Goal: Task Accomplishment & Management: Use online tool/utility

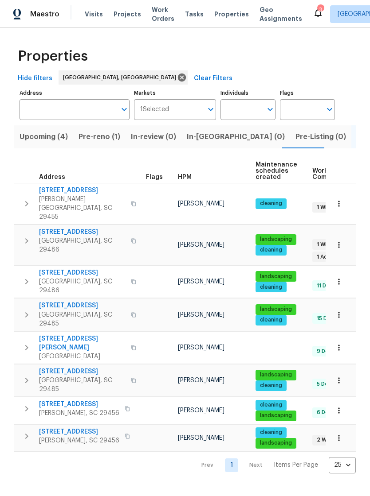
click at [87, 12] on span "Visits" at bounding box center [94, 14] width 18 height 9
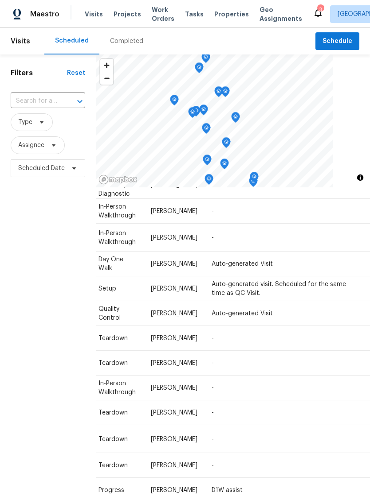
scroll to position [978, 78]
click at [0, 0] on icon at bounding box center [0, 0] width 0 height 0
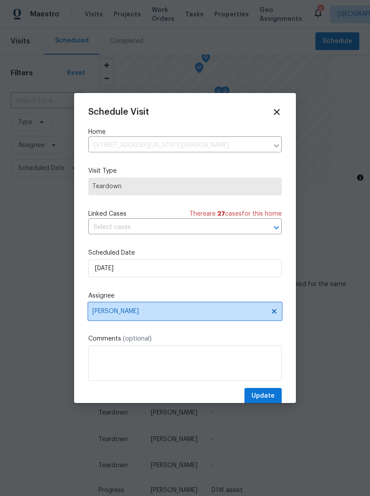
click at [166, 305] on span "[PERSON_NAME]" at bounding box center [184, 312] width 193 height 18
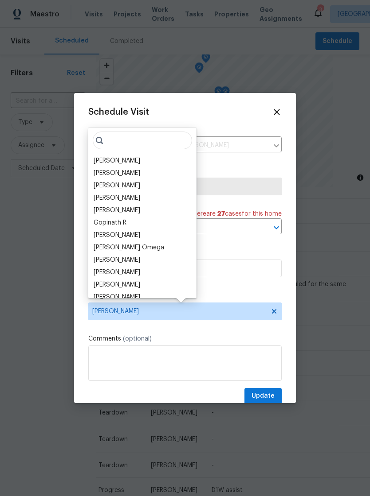
click at [139, 181] on div "[PERSON_NAME]" at bounding box center [117, 185] width 47 height 9
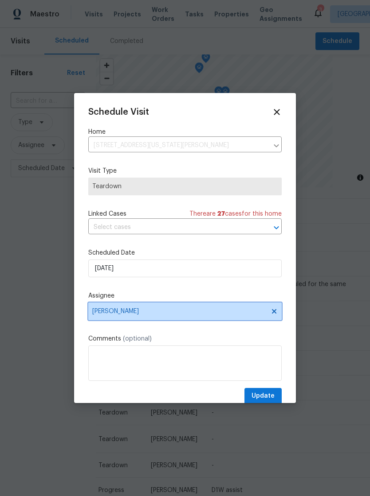
click at [168, 310] on span "[PERSON_NAME]" at bounding box center [184, 312] width 193 height 18
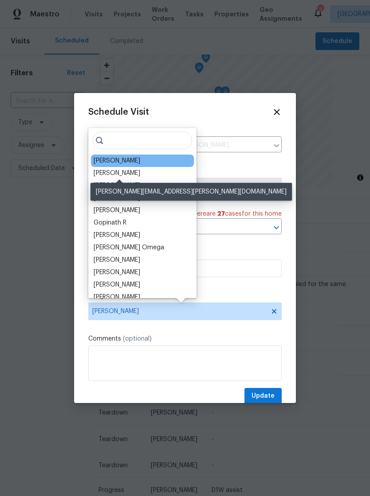
click at [133, 177] on div "[PERSON_NAME]" at bounding box center [117, 173] width 47 height 9
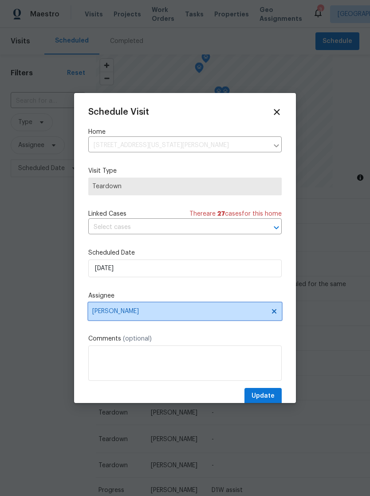
click at [152, 312] on span "[PERSON_NAME]" at bounding box center [179, 311] width 174 height 7
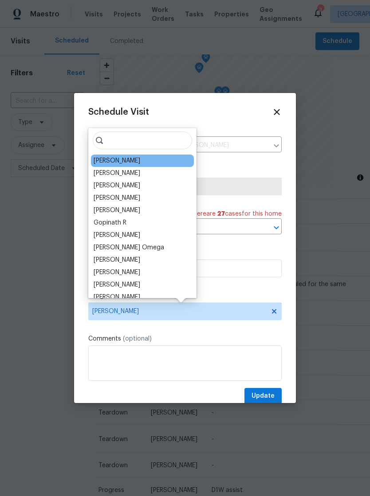
click at [126, 172] on div "[PERSON_NAME]" at bounding box center [117, 173] width 47 height 9
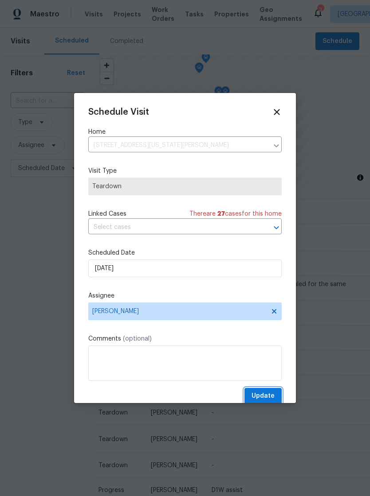
click at [266, 390] on button "Update" at bounding box center [262, 396] width 37 height 16
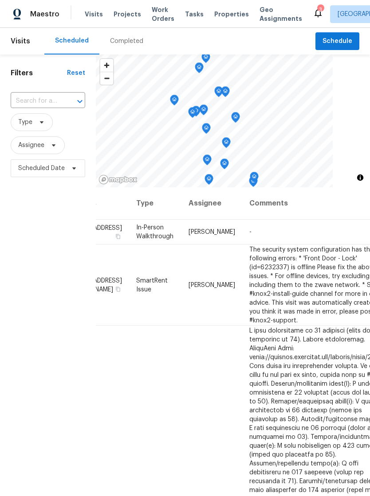
scroll to position [0, 40]
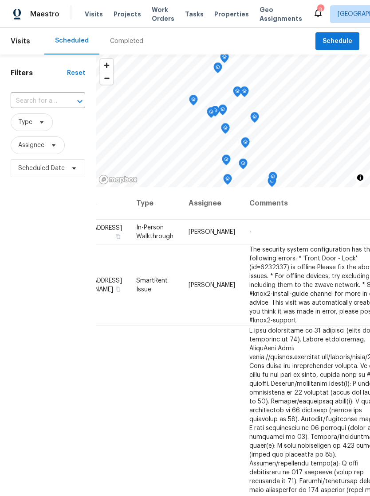
click at [217, 12] on span "Properties" at bounding box center [231, 14] width 35 height 9
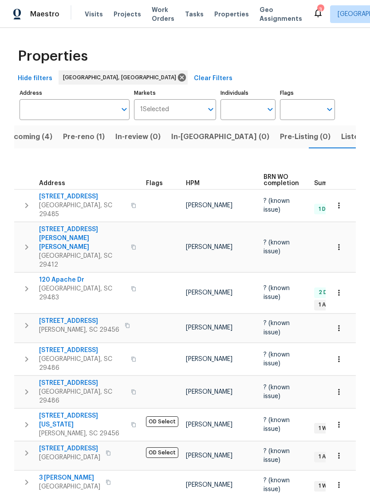
click at [93, 16] on span "Visits" at bounding box center [94, 14] width 18 height 9
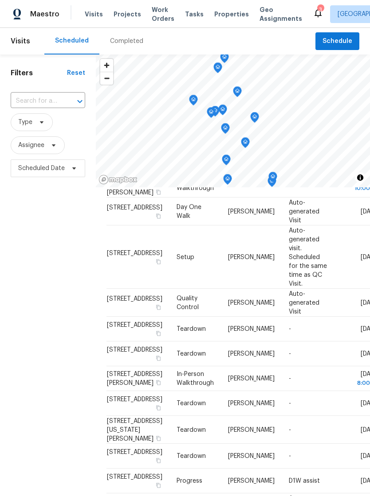
scroll to position [309, 0]
click at [156, 15] on span "Work Orders" at bounding box center [163, 14] width 23 height 18
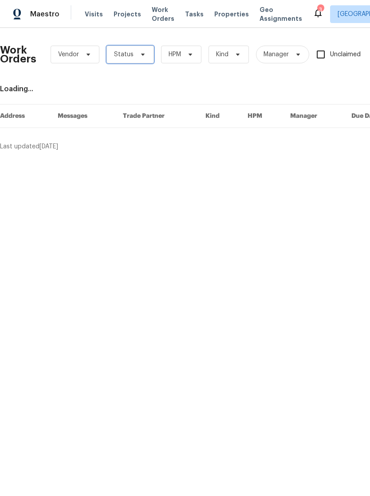
click at [136, 63] on span "Status" at bounding box center [129, 55] width 47 height 18
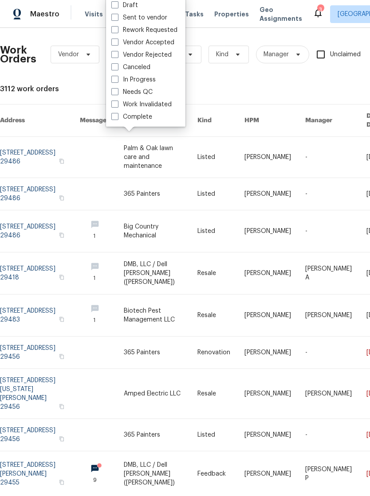
click at [116, 94] on span at bounding box center [114, 91] width 7 height 7
click at [116, 94] on input "Needs QC" at bounding box center [114, 91] width 6 height 6
checkbox input "true"
